Goal: Task Accomplishment & Management: Complete application form

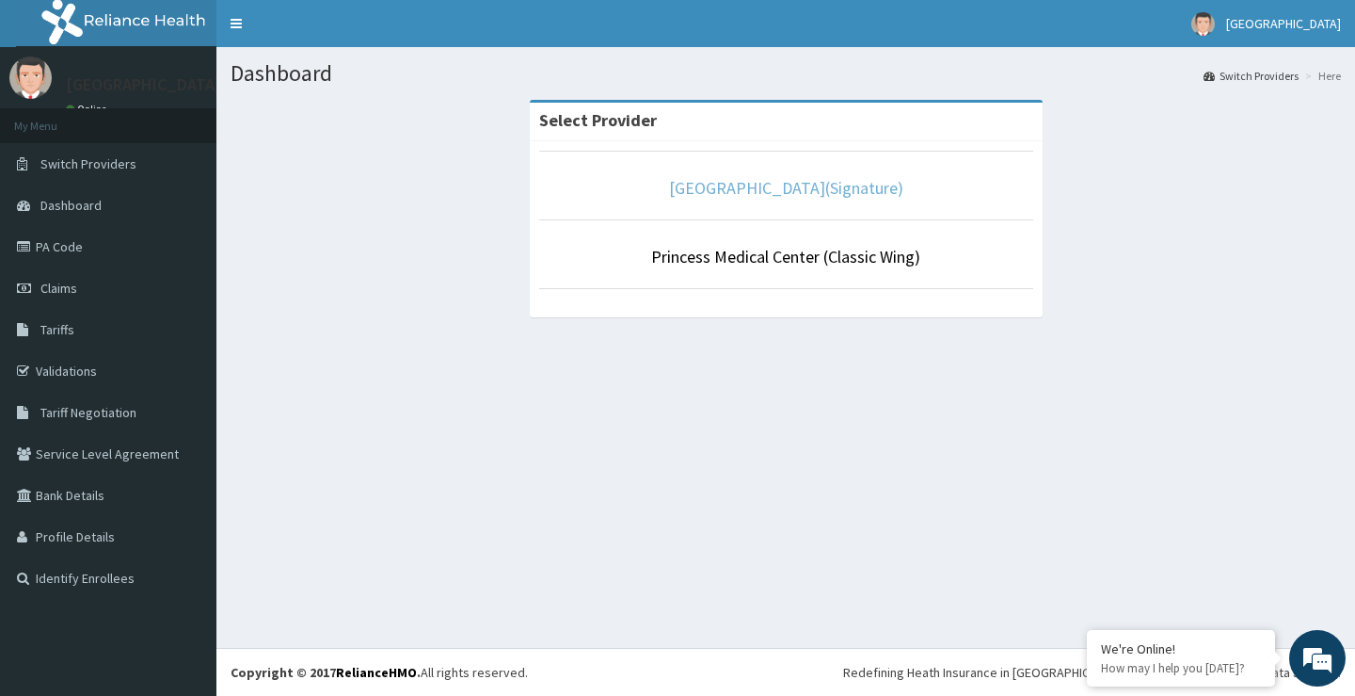
click at [778, 188] on link "[GEOGRAPHIC_DATA](Signature)" at bounding box center [786, 188] width 234 height 22
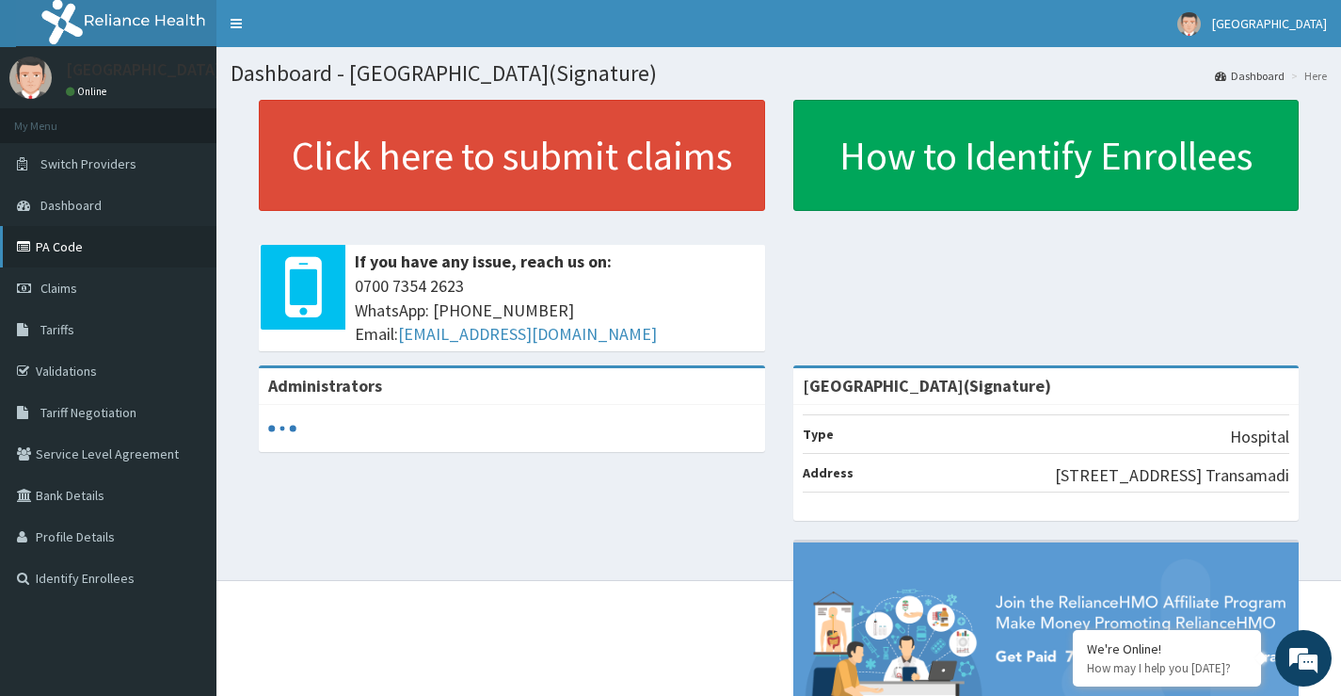
click at [65, 252] on link "PA Code" at bounding box center [108, 246] width 216 height 41
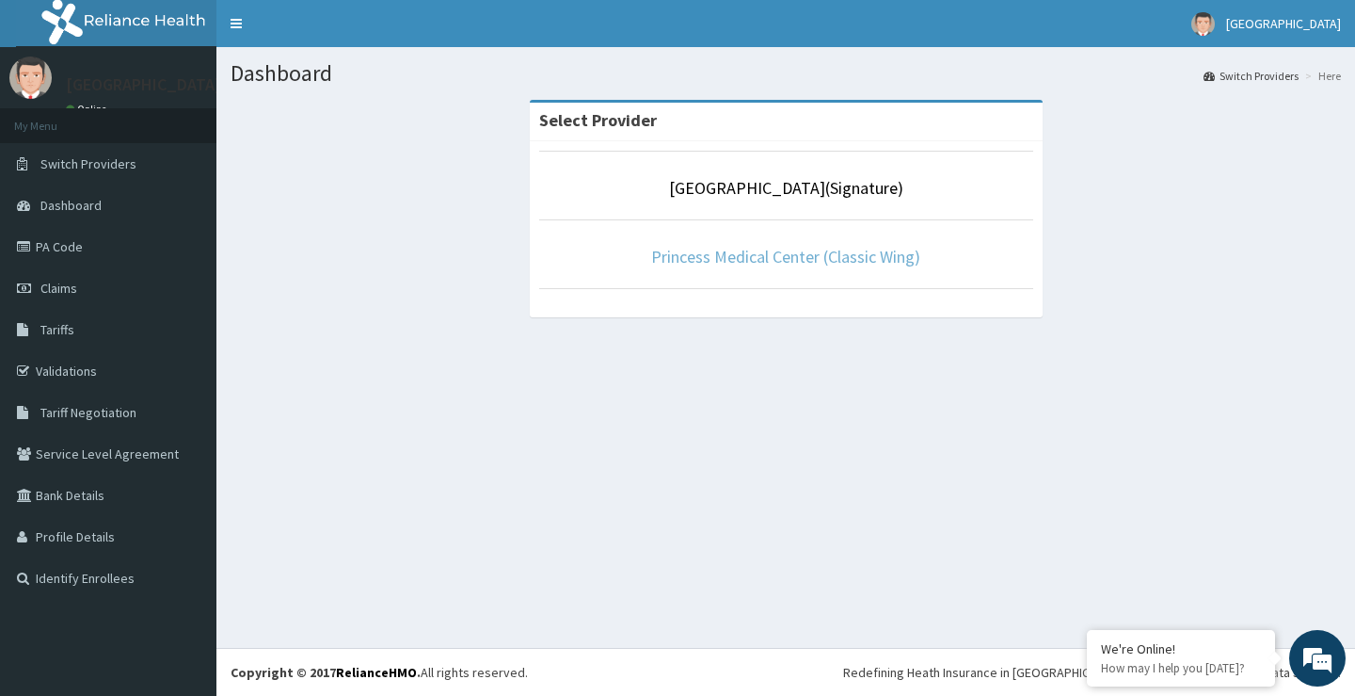
click at [741, 251] on link "Princess Medical Center (Classic Wing)" at bounding box center [785, 257] width 269 height 22
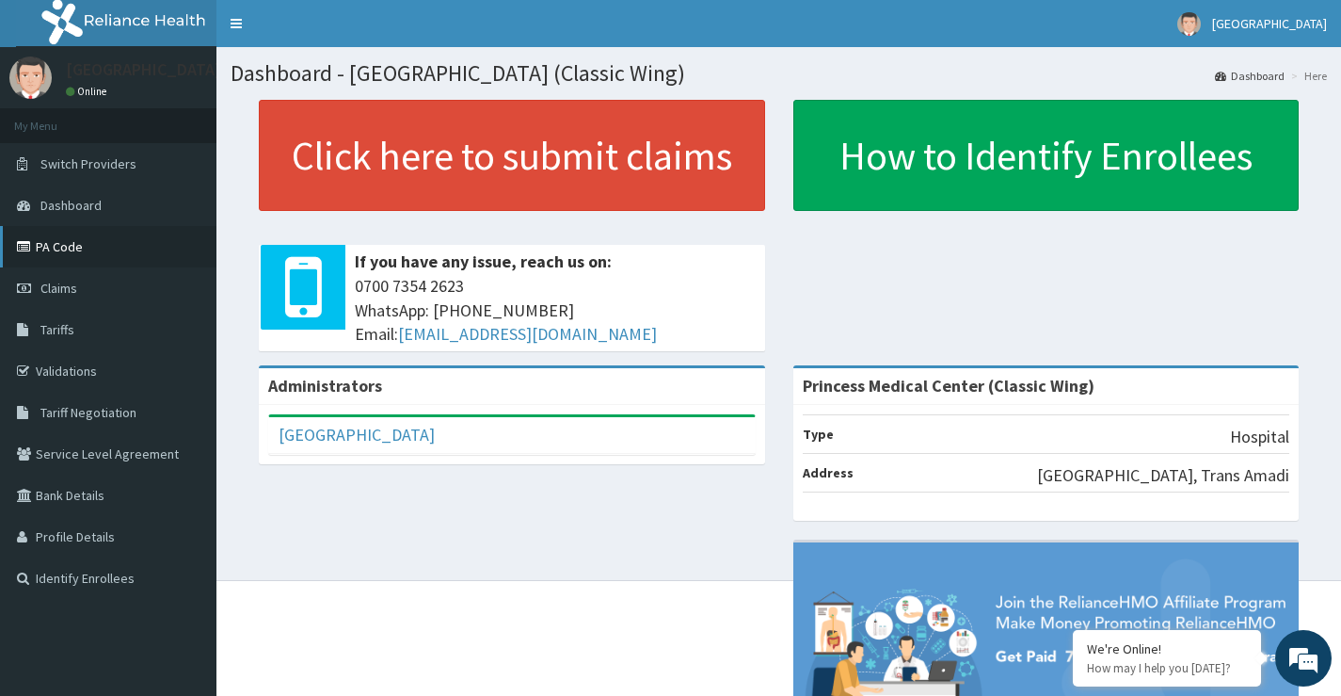
click at [67, 246] on link "PA Code" at bounding box center [108, 246] width 216 height 41
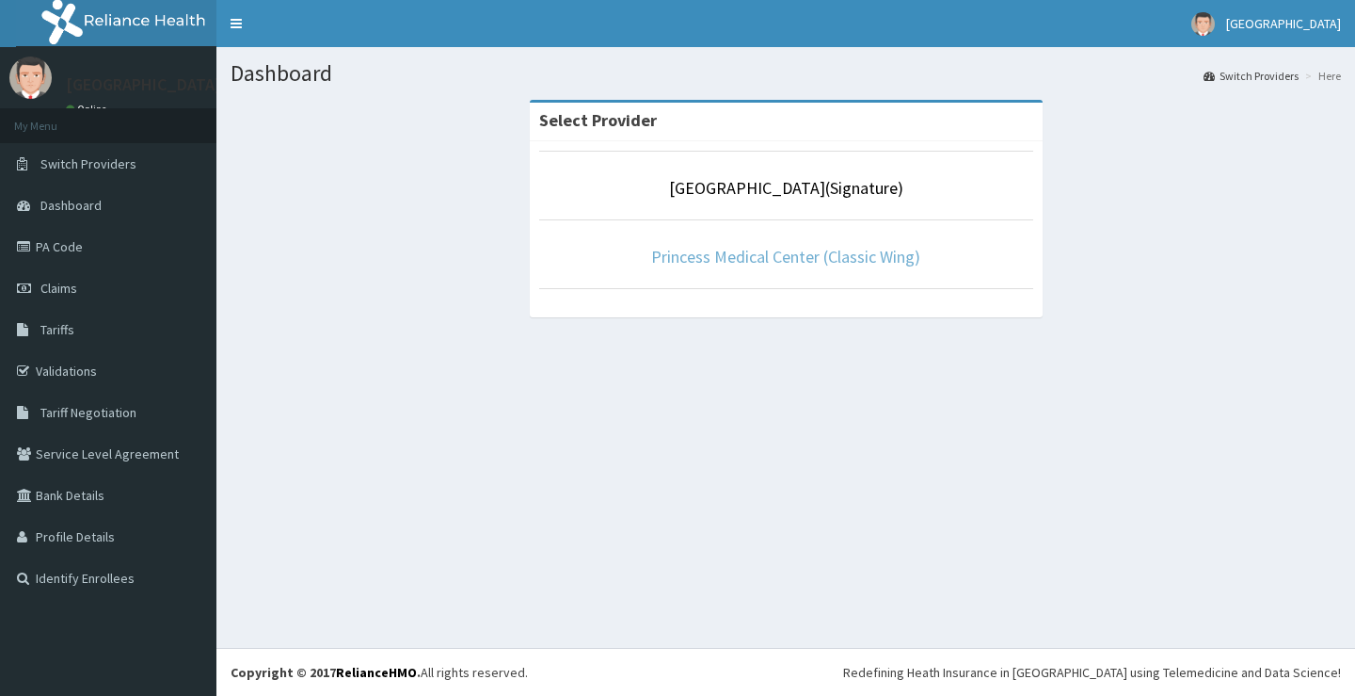
click at [796, 259] on link "Princess Medical Center (Classic Wing)" at bounding box center [785, 257] width 269 height 22
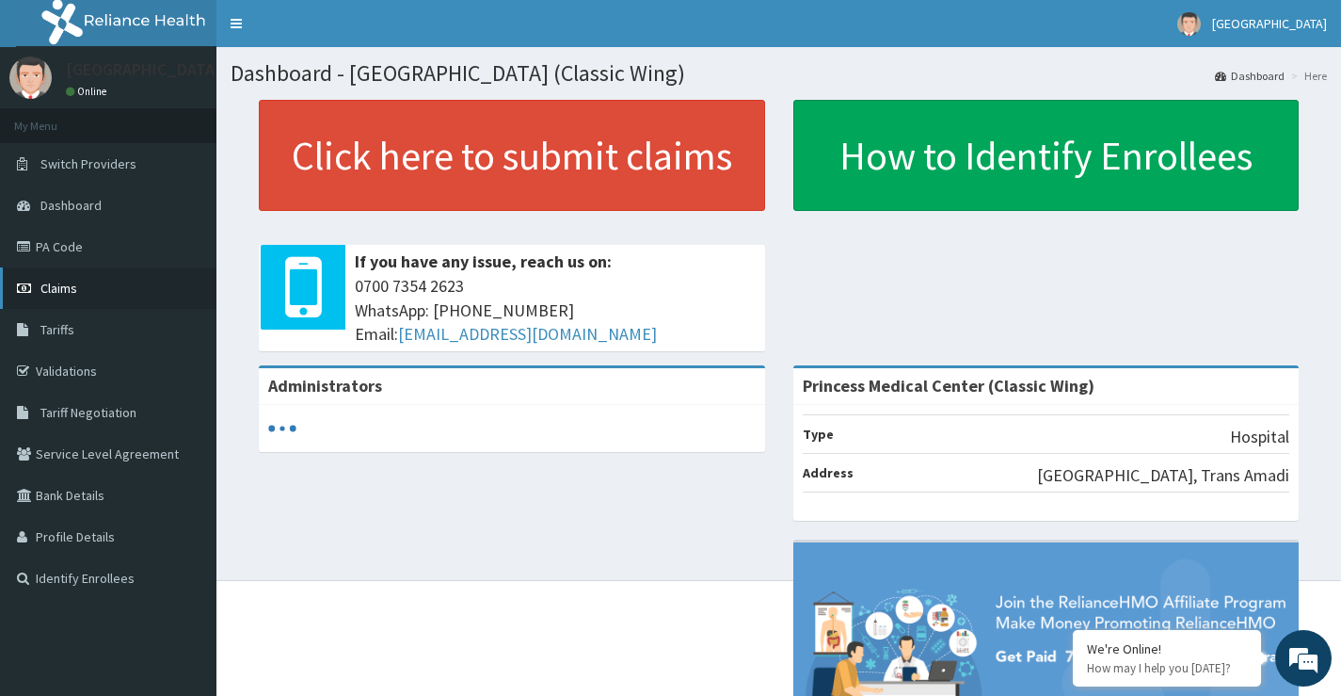
click at [65, 295] on span "Claims" at bounding box center [58, 288] width 37 height 17
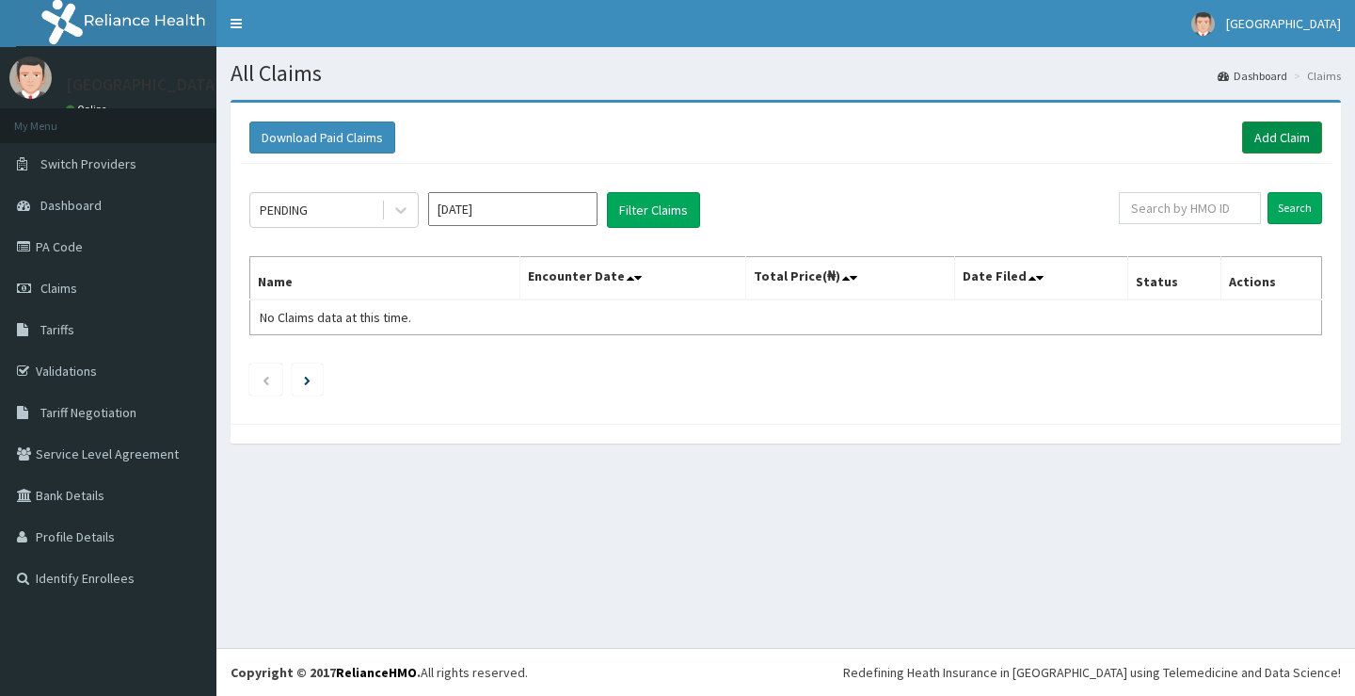
click at [1259, 141] on link "Add Claim" at bounding box center [1282, 137] width 80 height 32
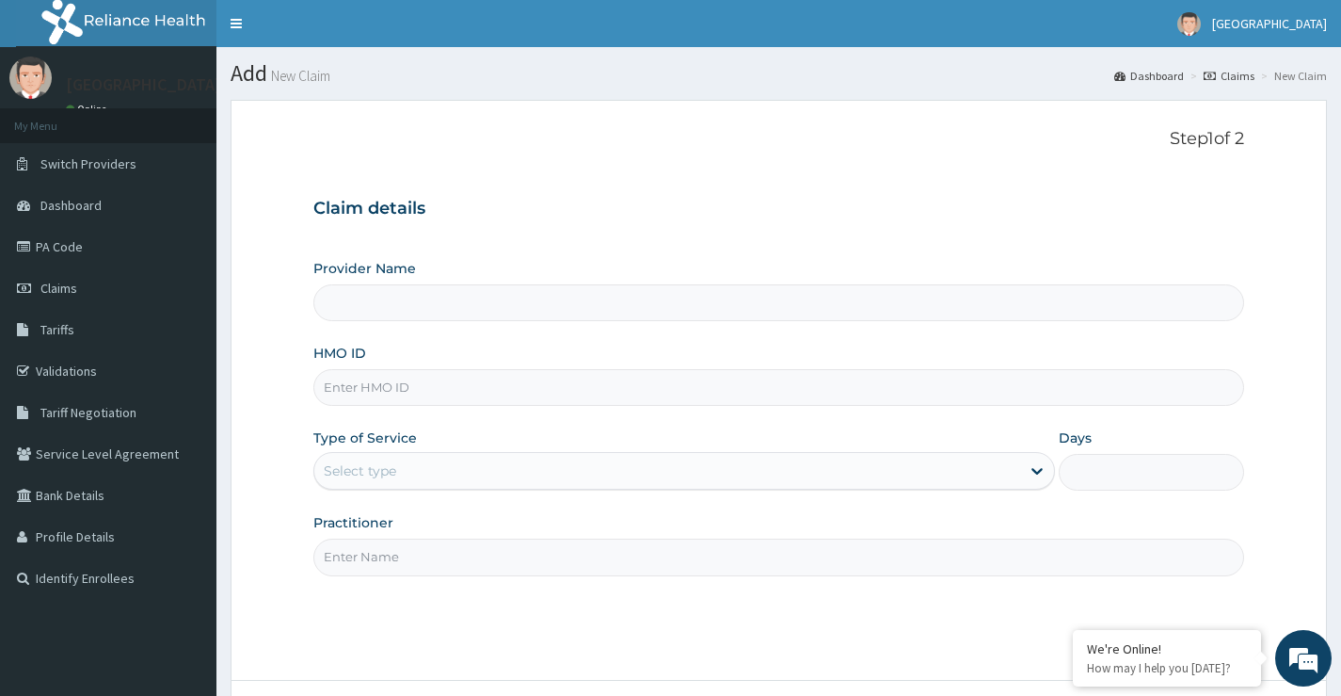
type input "Princess Medical Center (Classic Wing)"
paste input "DPD/10035/E"
type input "DPD/10035/E"
click at [475, 472] on div "Select type" at bounding box center [667, 471] width 706 height 30
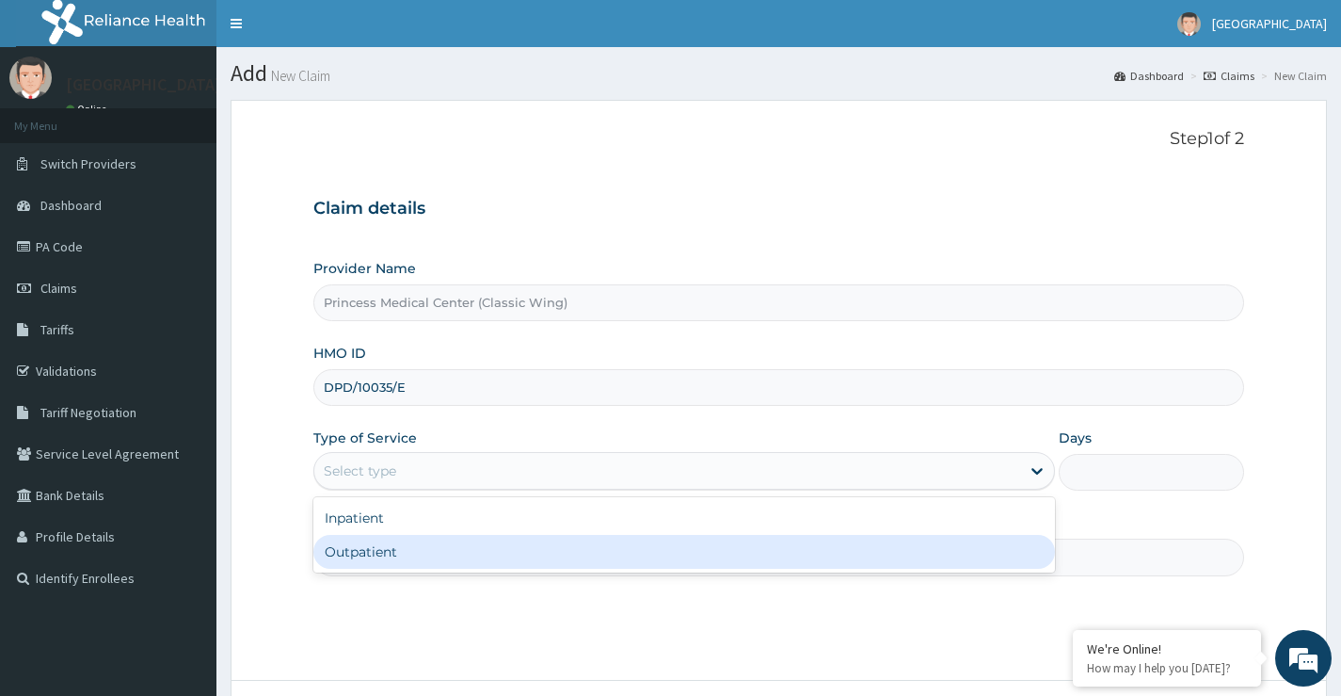
click at [466, 554] on div "Outpatient" at bounding box center [684, 552] width 742 height 34
type input "1"
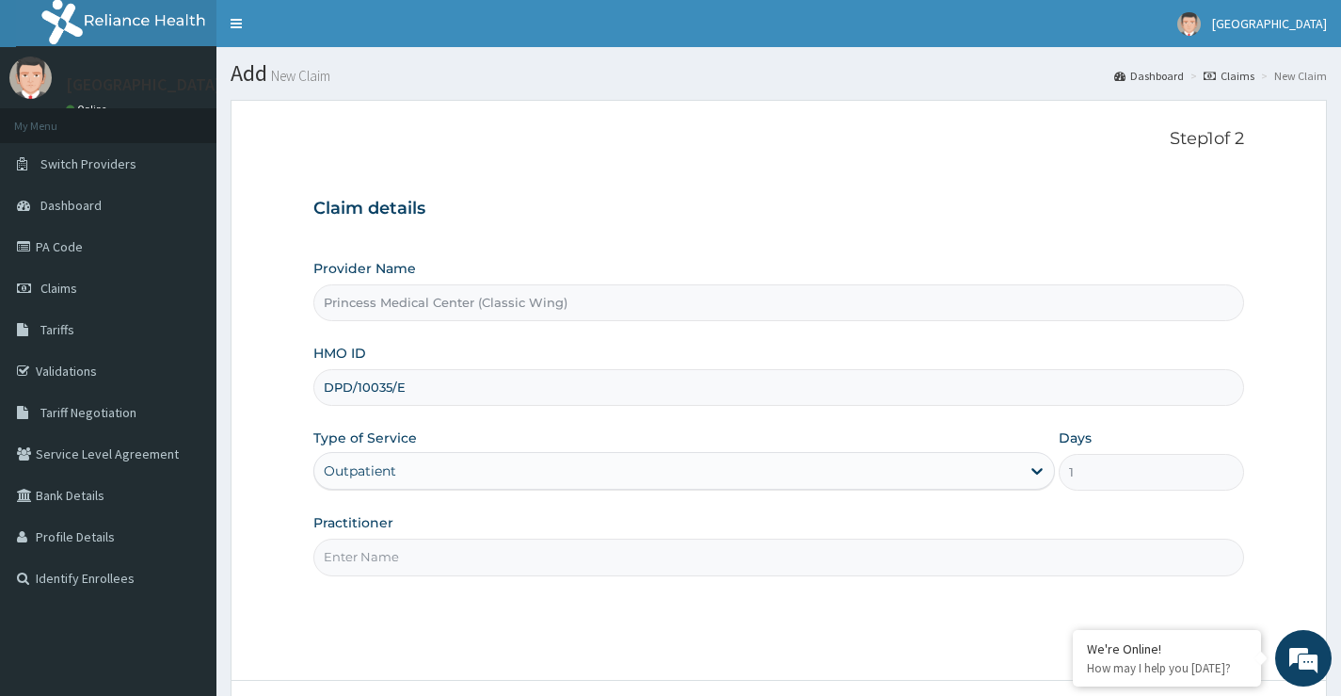
click at [469, 562] on input "Practitioner" at bounding box center [778, 556] width 931 height 37
click at [472, 559] on input "Practitioner" at bounding box center [778, 556] width 931 height 37
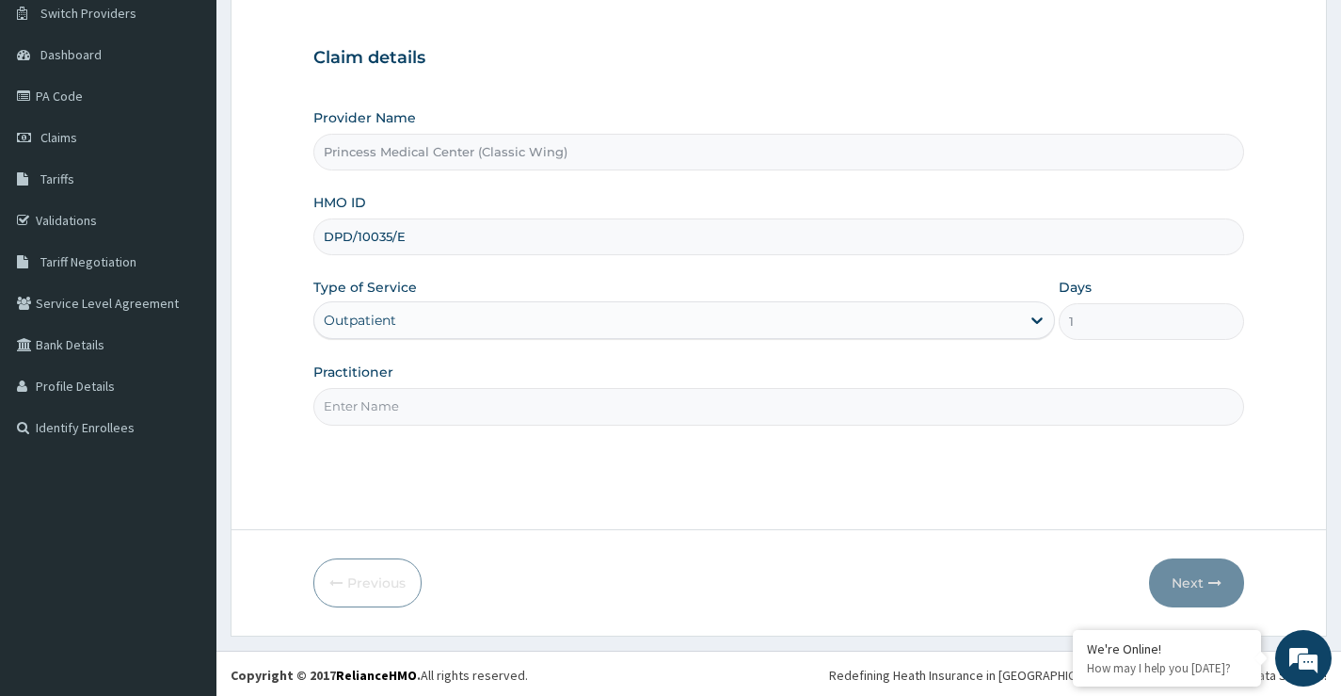
scroll to position [153, 0]
click at [415, 408] on input "Practitioner" at bounding box center [778, 403] width 931 height 37
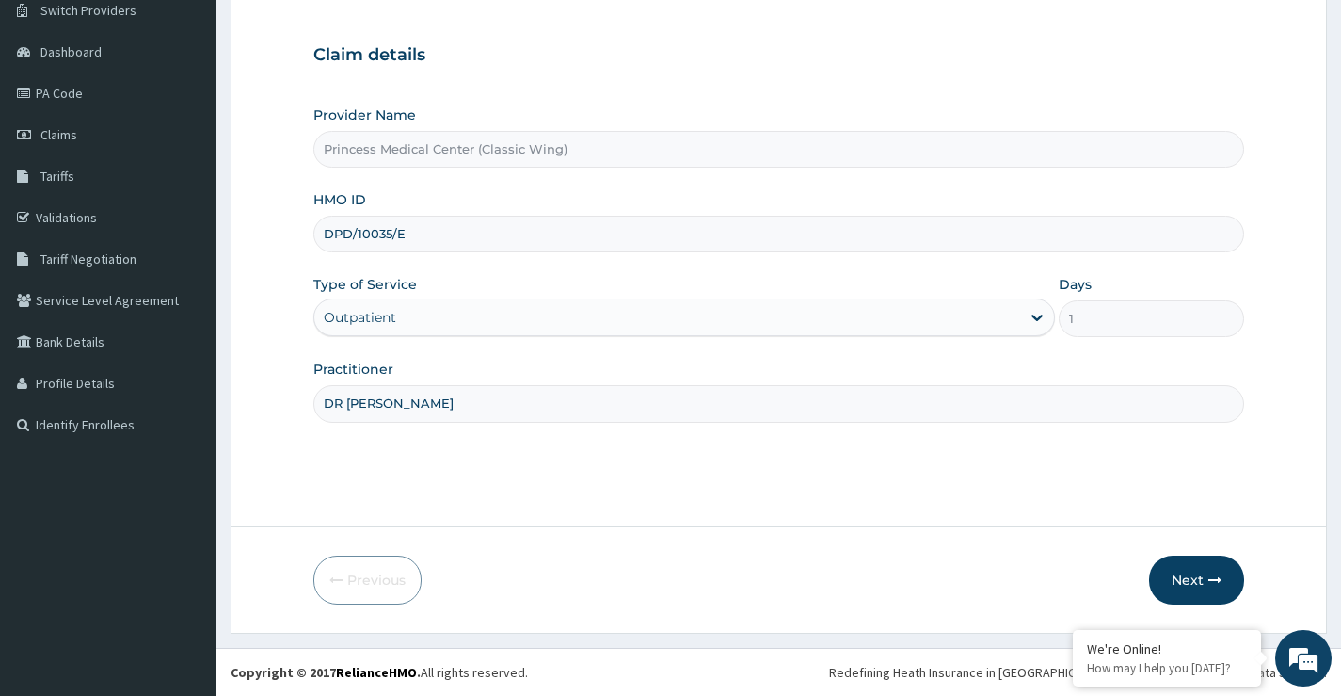
scroll to position [0, 0]
type input "DR [PERSON_NAME]/J"
click at [1199, 572] on button "Next" at bounding box center [1196, 579] width 95 height 49
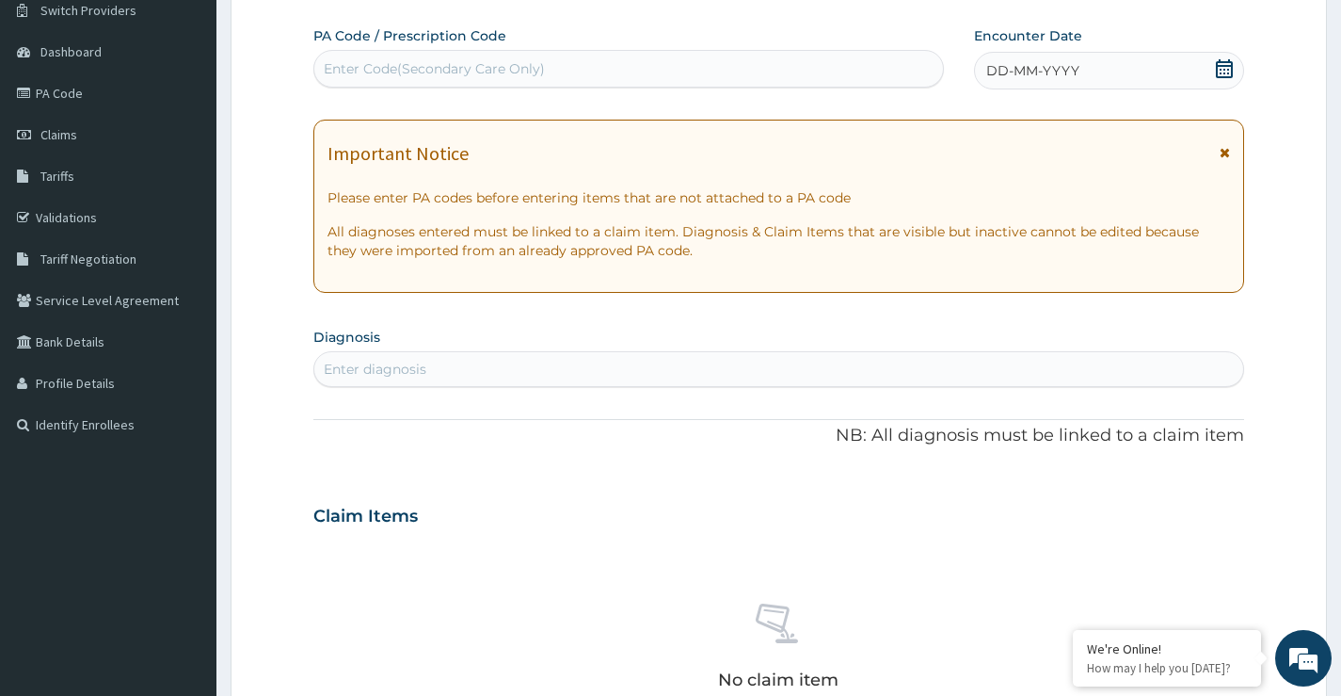
click at [520, 65] on div "Enter Code(Secondary Care Only)" at bounding box center [434, 68] width 221 height 19
paste input "PA/8C32E8"
type input "PA/8C32E8"
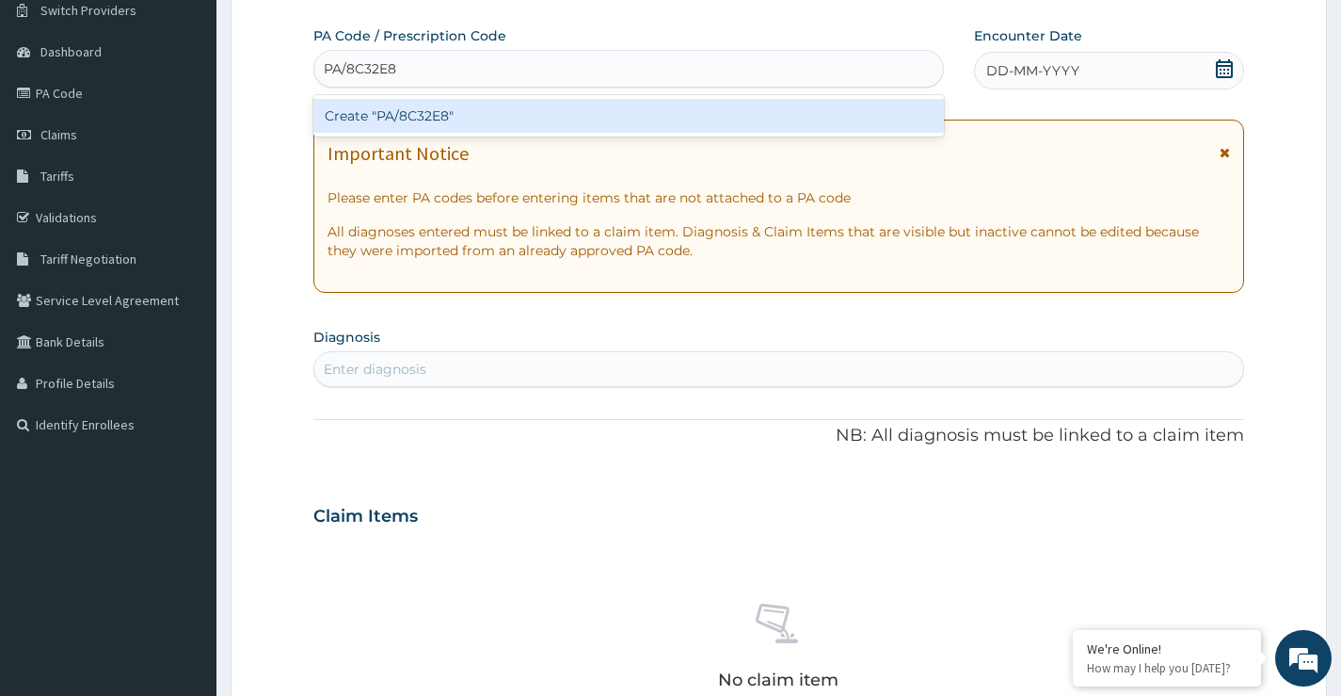
click at [525, 114] on div "Create "PA/8C32E8"" at bounding box center [628, 116] width 631 height 34
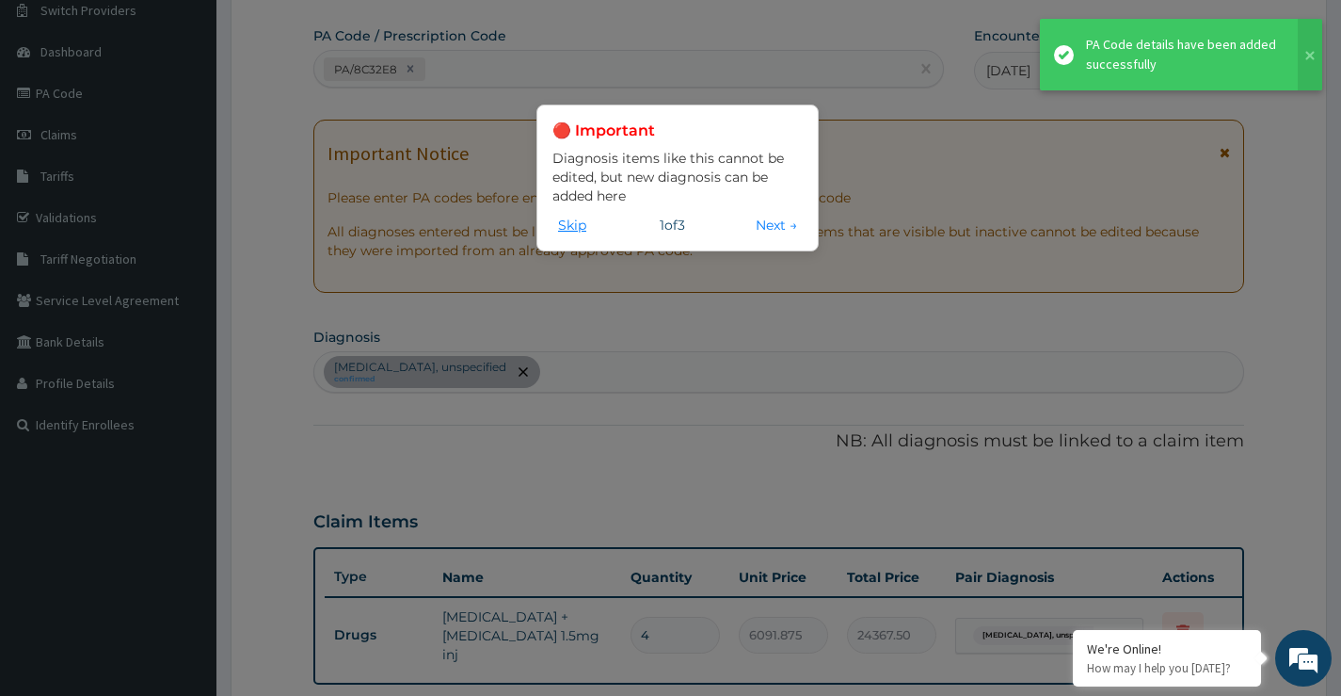
click at [568, 232] on button "Skip" at bounding box center [572, 225] width 40 height 21
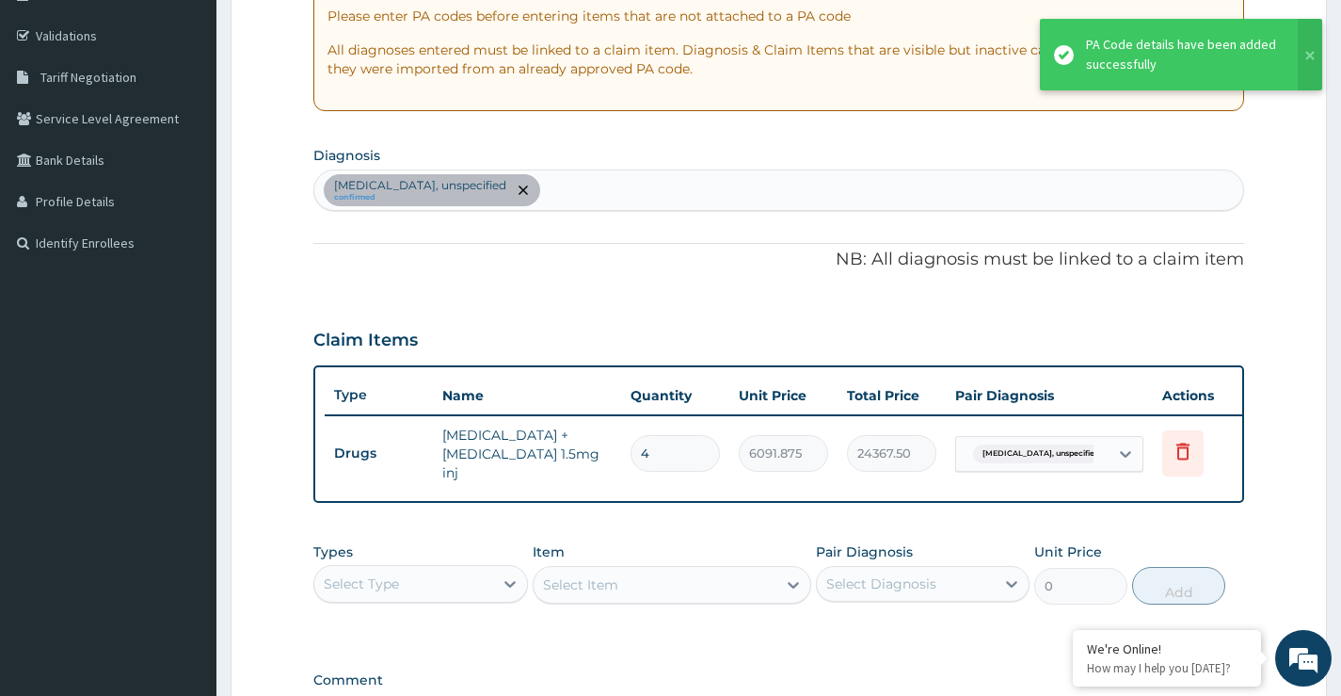
scroll to position [342, 0]
